Goal: Information Seeking & Learning: Learn about a topic

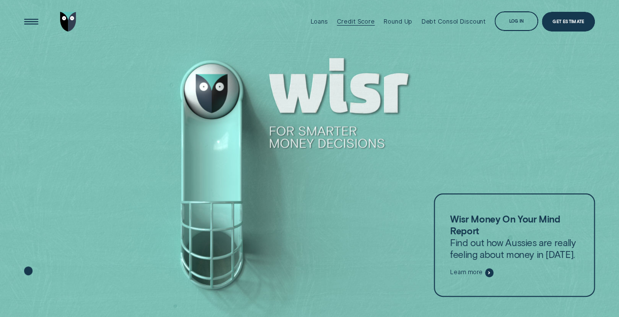
click at [347, 23] on div "Credit Score" at bounding box center [356, 21] width 38 height 7
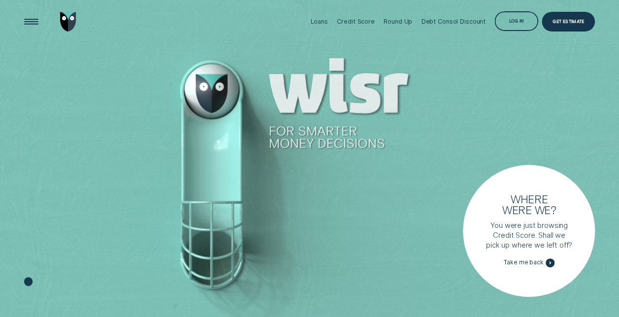
click at [332, 23] on li "Loans" at bounding box center [319, 21] width 27 height 43
click at [324, 26] on div "Loans" at bounding box center [318, 21] width 17 height 43
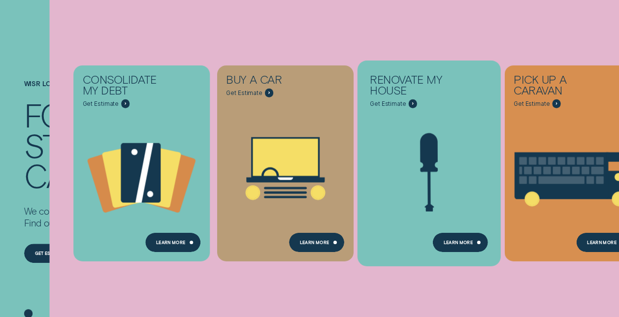
scroll to position [98, 0]
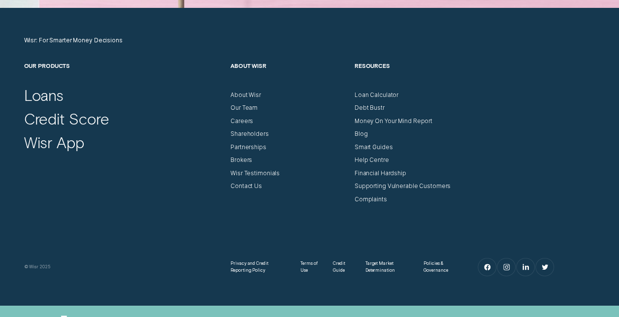
scroll to position [2784, 0]
